Goal: Transaction & Acquisition: Purchase product/service

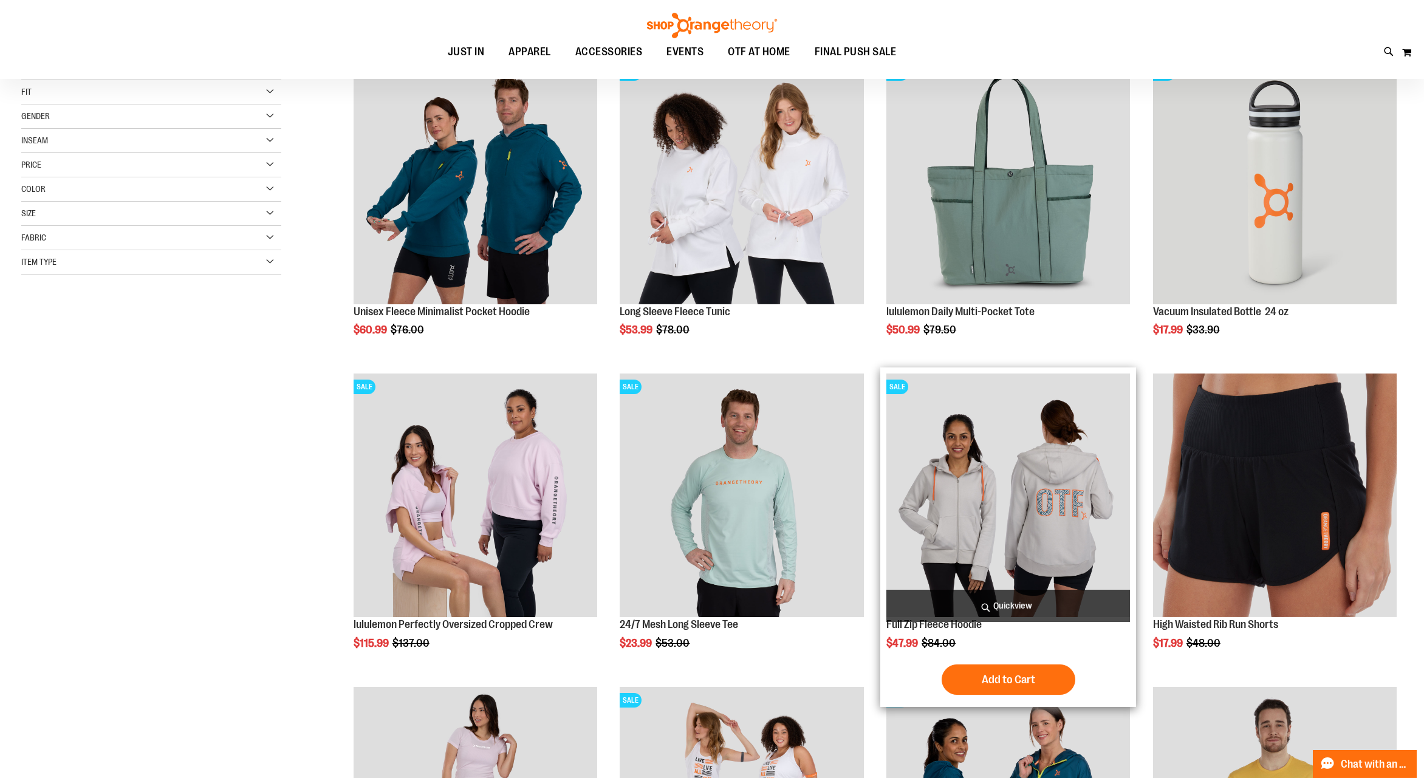
scroll to position [189, 0]
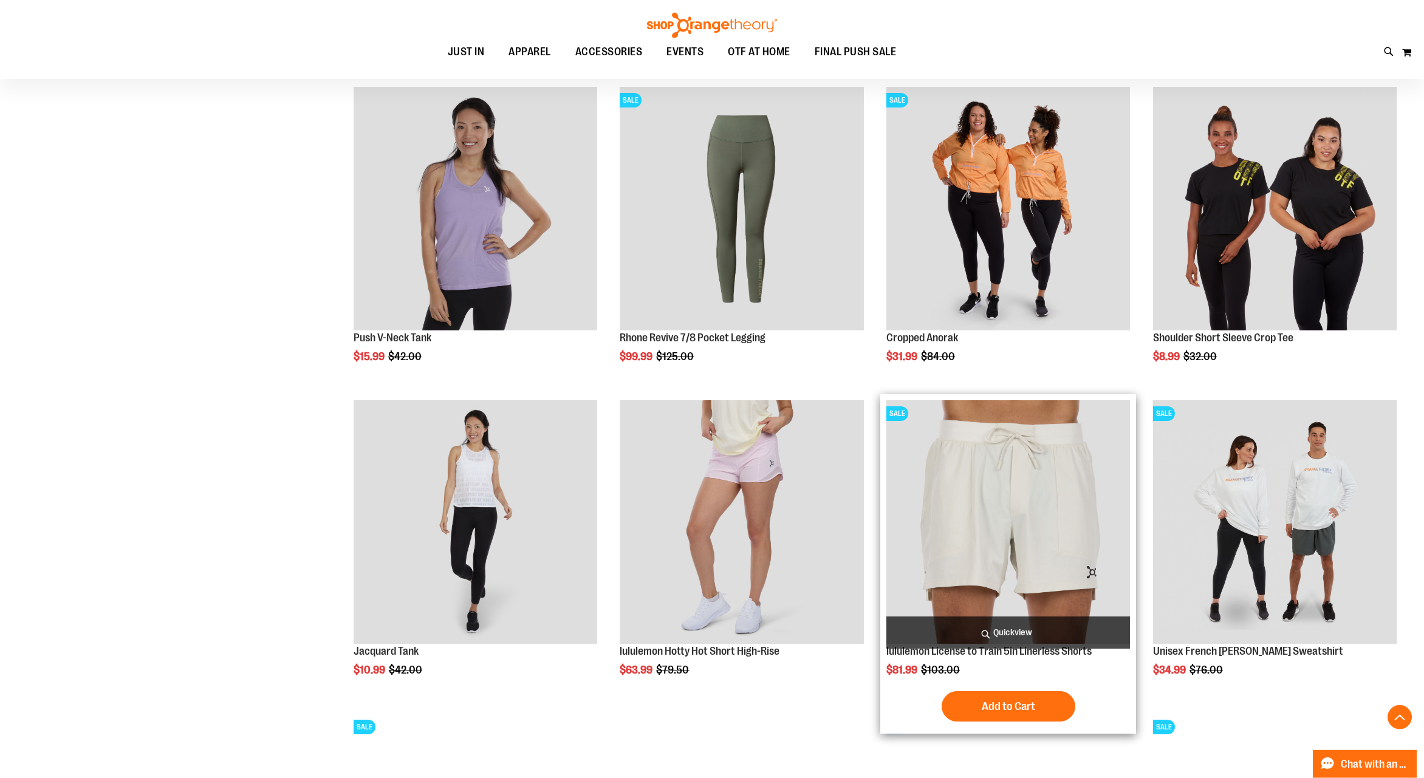
scroll to position [1074, 0]
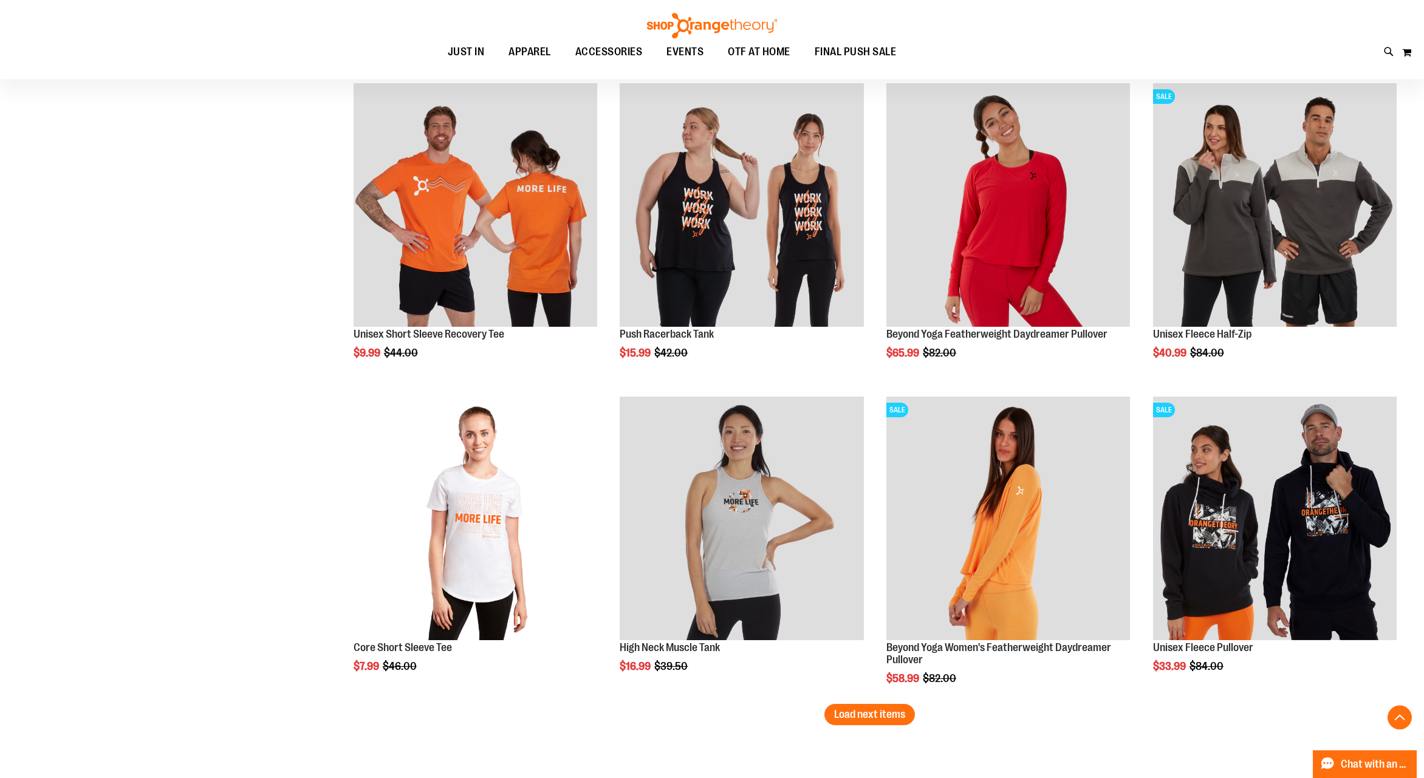
scroll to position [2527, 0]
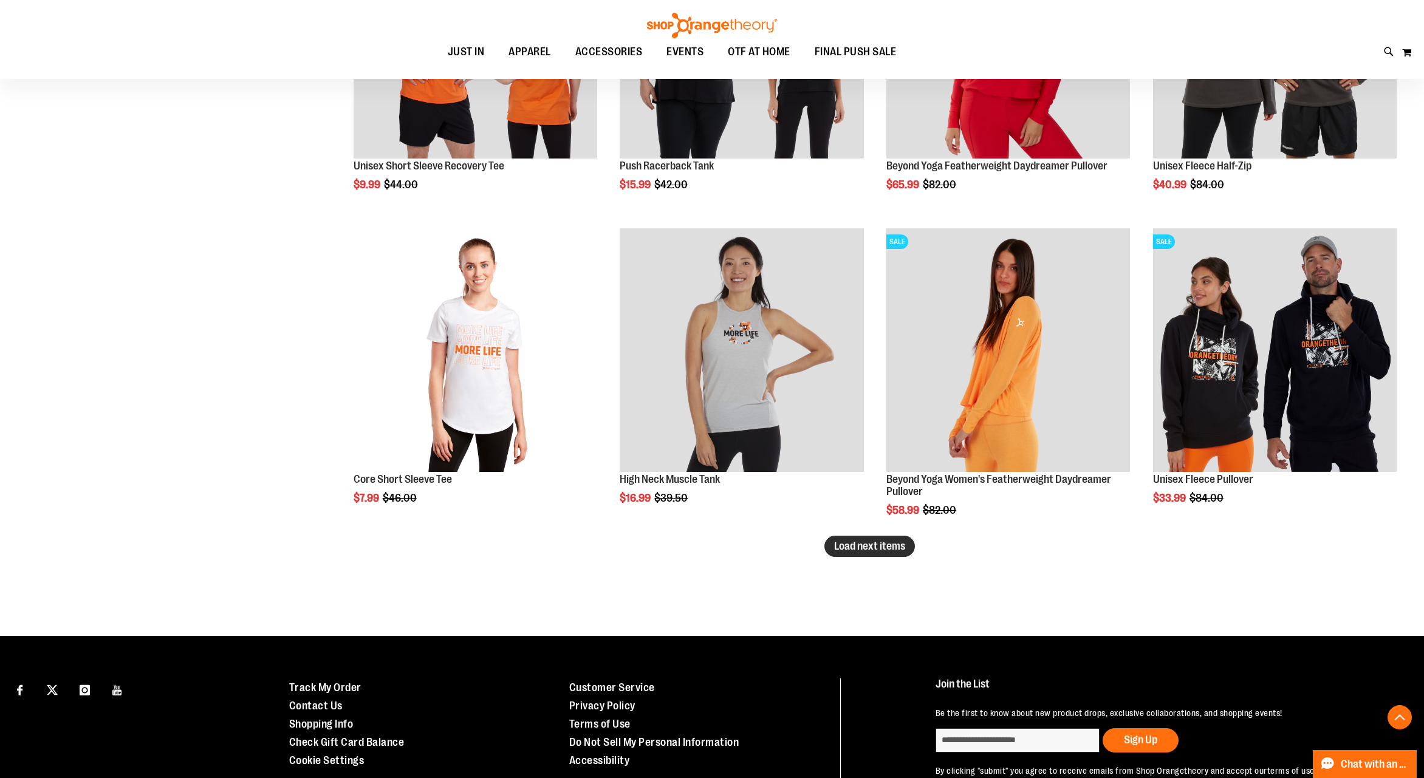
click at [849, 543] on span "Load next items" at bounding box center [869, 546] width 71 height 12
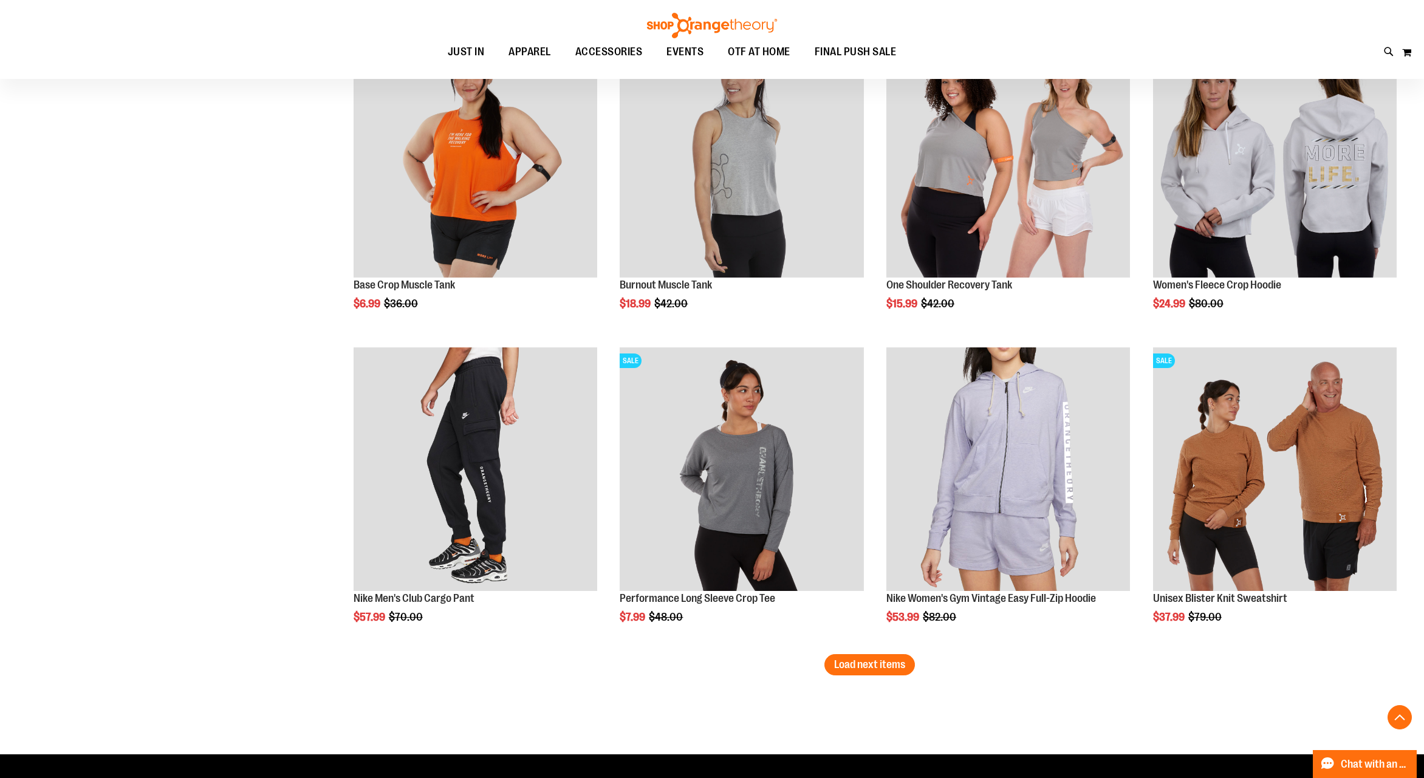
scroll to position [3551, 0]
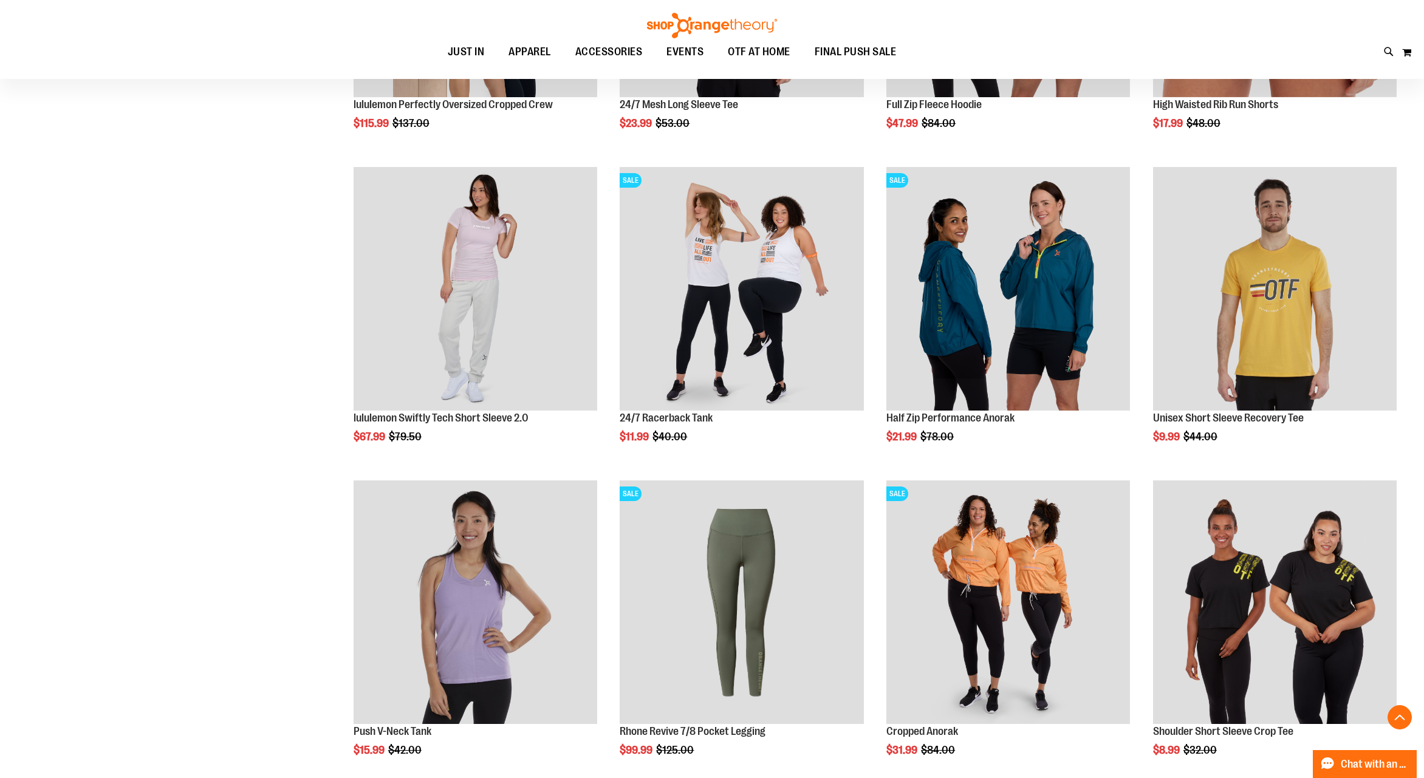
scroll to position [202, 0]
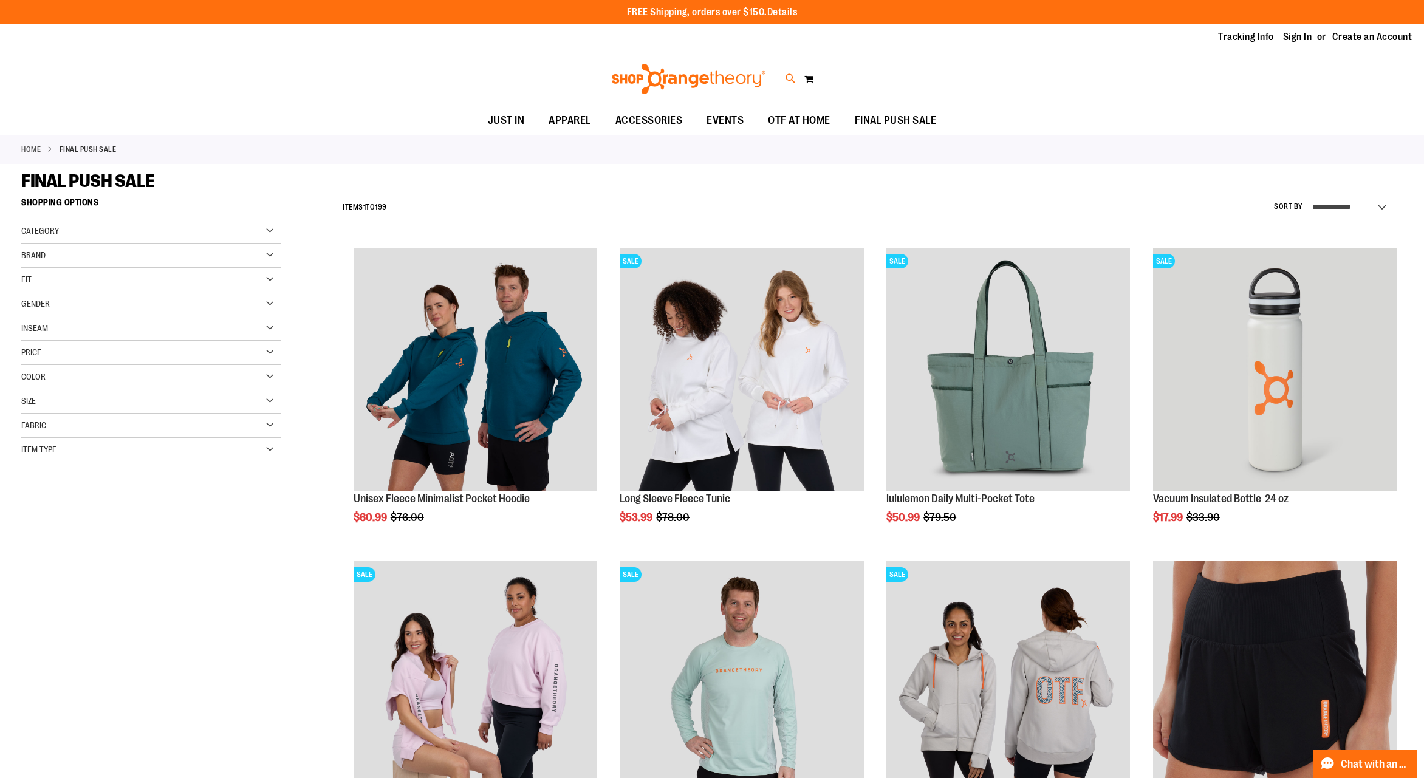
click at [789, 78] on icon at bounding box center [791, 79] width 10 height 14
click at [371, 66] on input "Search" at bounding box center [711, 69] width 1131 height 40
click at [259, 262] on span "$25.90" at bounding box center [323, 259] width 193 height 12
type input "********"
